Goal: Information Seeking & Learning: Check status

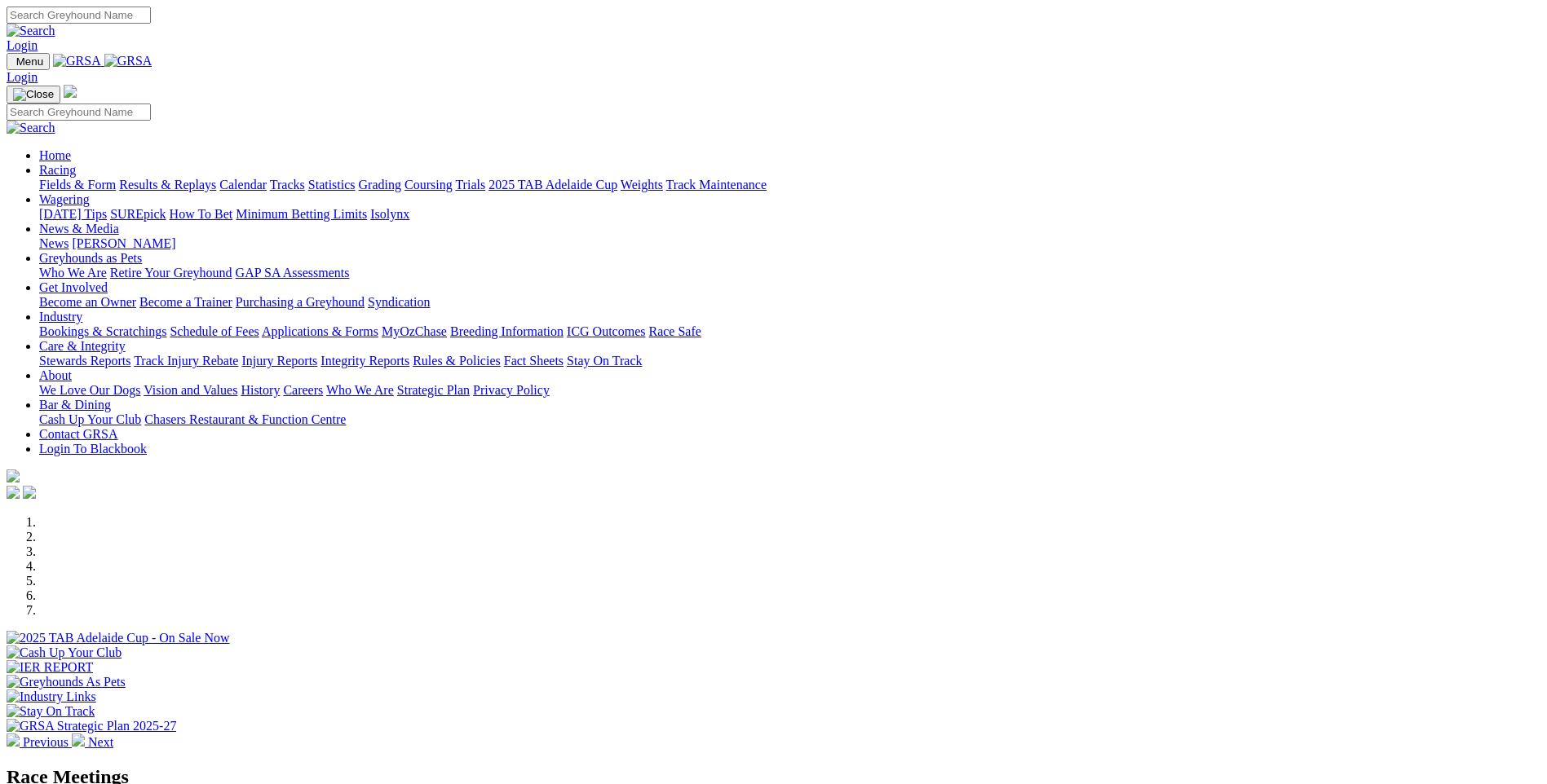
scroll to position [1339, 0]
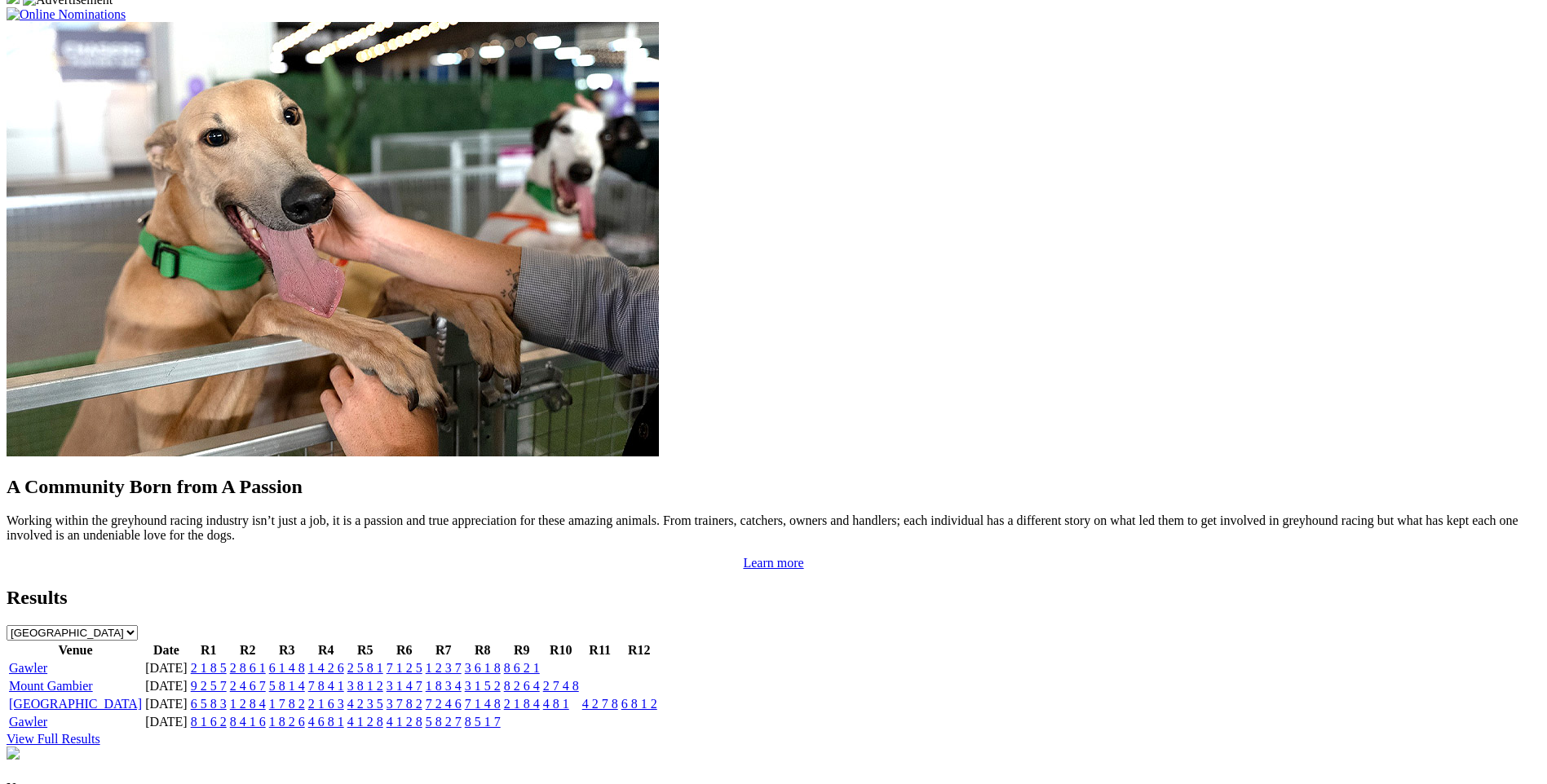
click at [463, 660] on td "1 2 3 7" at bounding box center [443, 668] width 37 height 16
click at [462, 661] on link "1 2 3 7" at bounding box center [443, 668] width 36 height 14
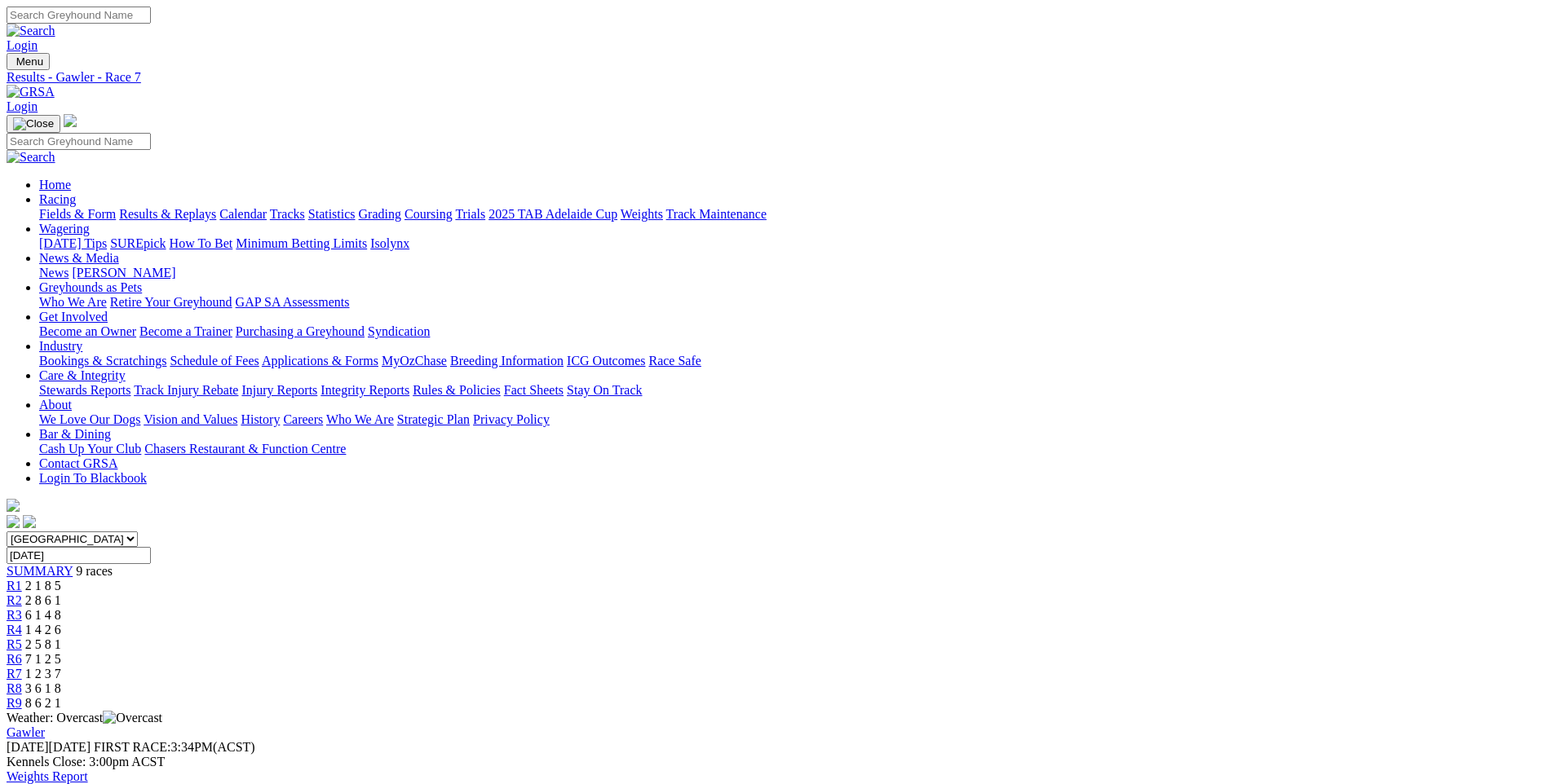
click at [1125, 682] on div "R8 3 6 1 8" at bounding box center [774, 689] width 1534 height 15
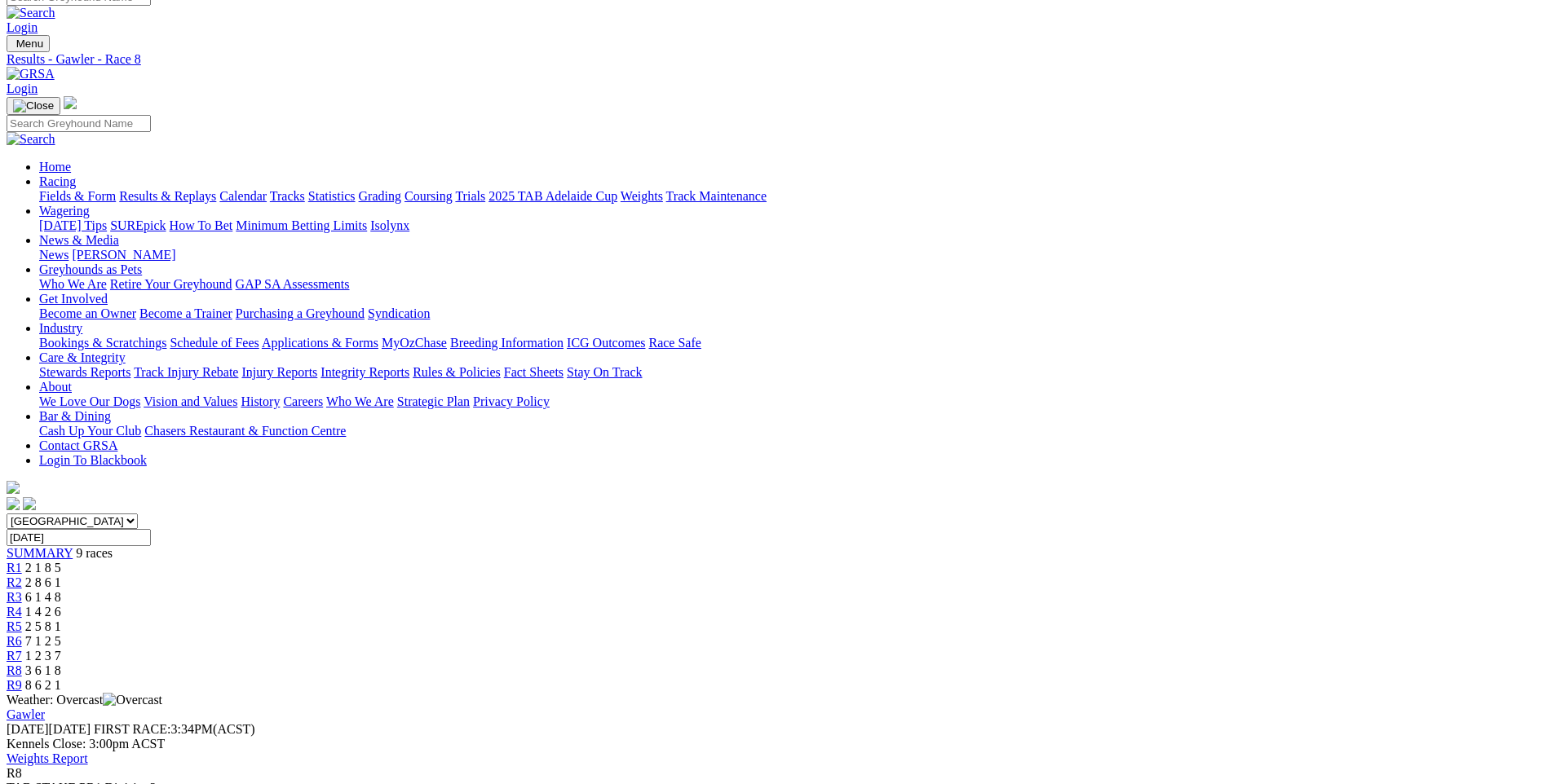
scroll to position [16, 0]
click at [22, 680] on span "R9" at bounding box center [15, 687] width 16 height 14
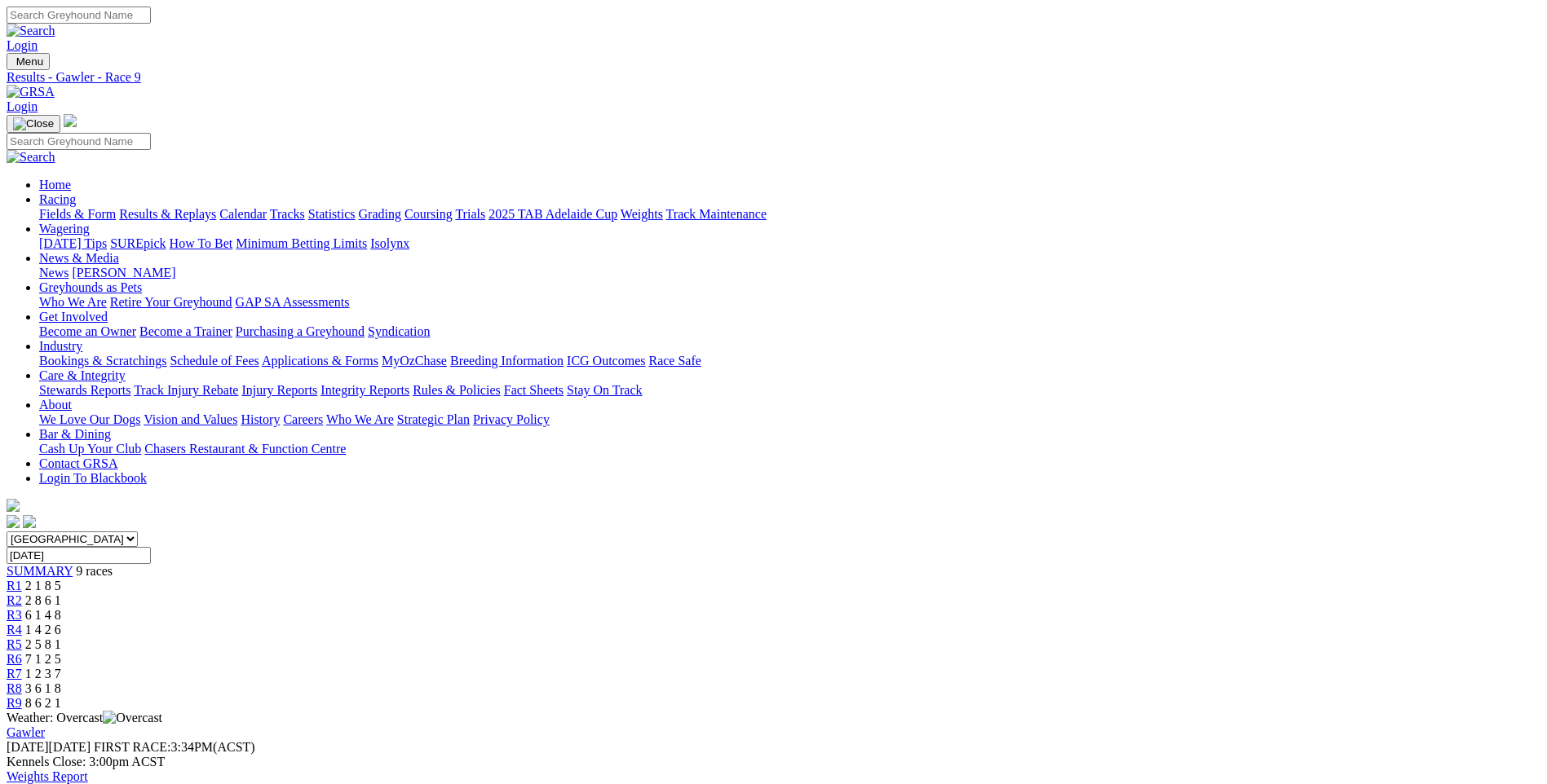
click at [934, 652] on div "R6 7 1 2 5" at bounding box center [774, 659] width 1534 height 15
click at [22, 638] on span "R5" at bounding box center [15, 645] width 16 height 14
click at [62, 623] on span "1 4 2 6" at bounding box center [42, 630] width 36 height 14
click at [62, 608] on span "6 1 4 8" at bounding box center [42, 615] width 36 height 14
click at [62, 593] on span "2 8 6 1" at bounding box center [42, 600] width 36 height 14
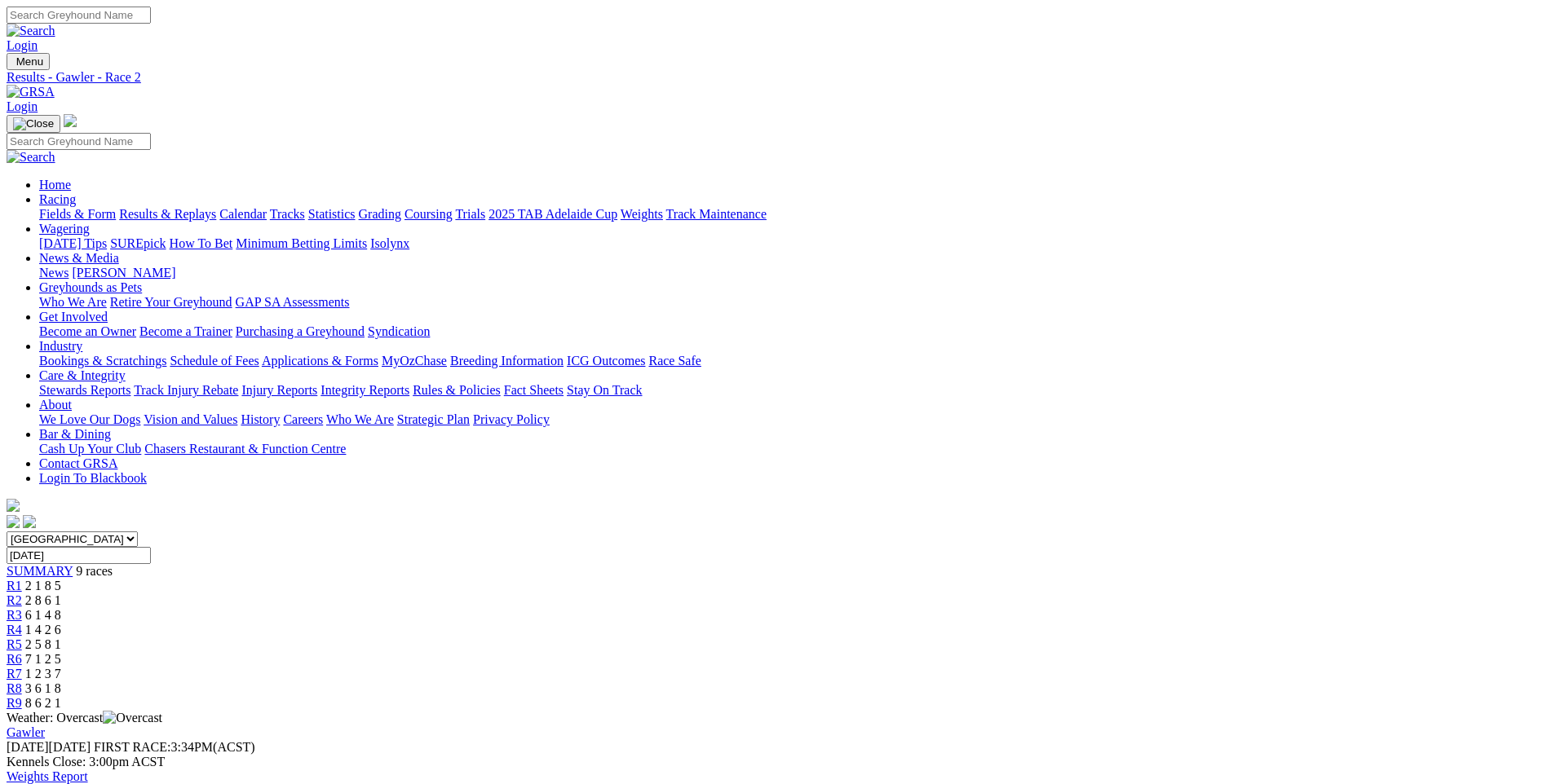
click at [460, 579] on div "R1 2 1 8 5" at bounding box center [774, 586] width 1534 height 15
click at [22, 697] on link "R9" at bounding box center [15, 703] width 16 height 14
